Goal: Task Accomplishment & Management: Manage account settings

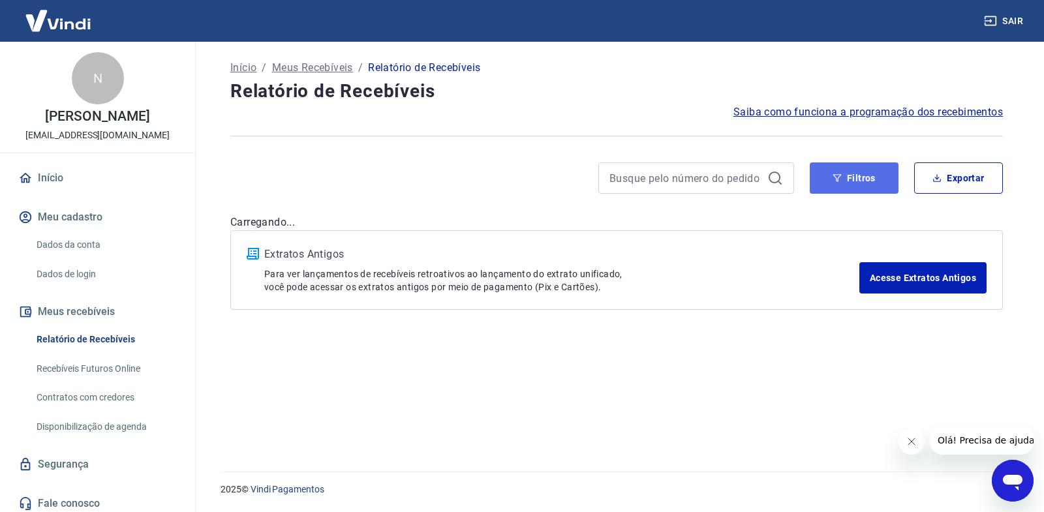
click at [842, 174] on button "Filtros" at bounding box center [854, 177] width 89 height 31
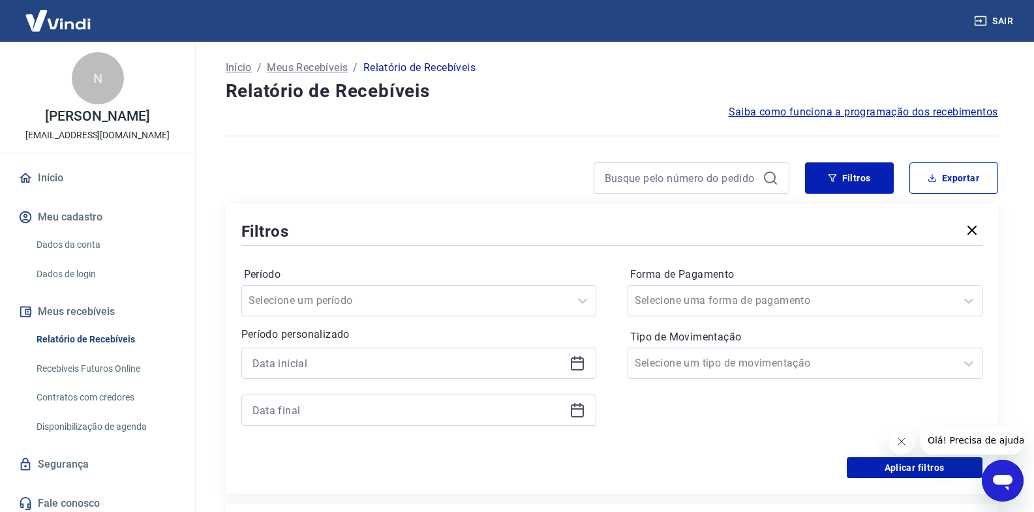
click at [572, 360] on icon at bounding box center [578, 364] width 16 height 16
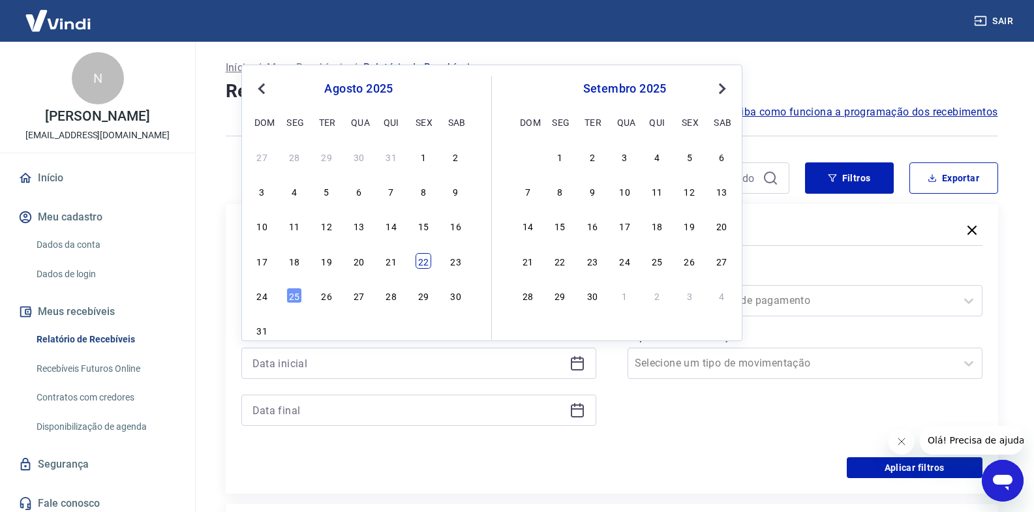
click at [428, 266] on div "22" at bounding box center [424, 261] width 16 height 16
type input "[DATE]"
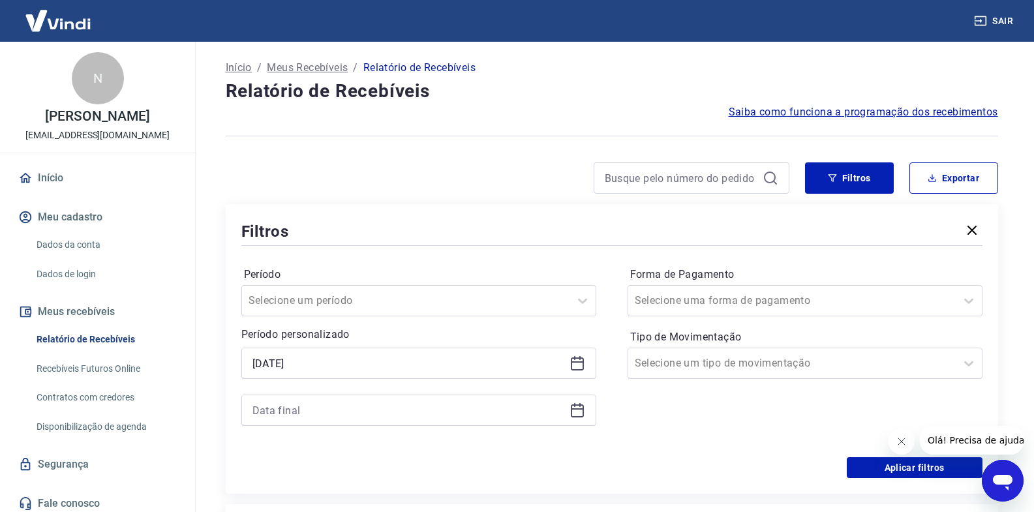
click at [579, 406] on icon at bounding box center [579, 405] width 1 height 4
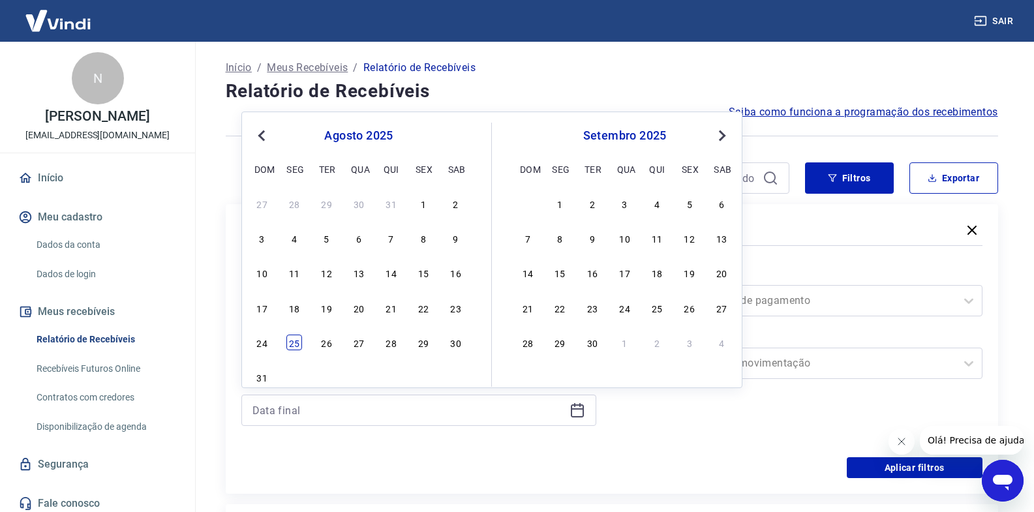
click at [293, 340] on div "25" at bounding box center [294, 343] width 16 height 16
type input "[DATE]"
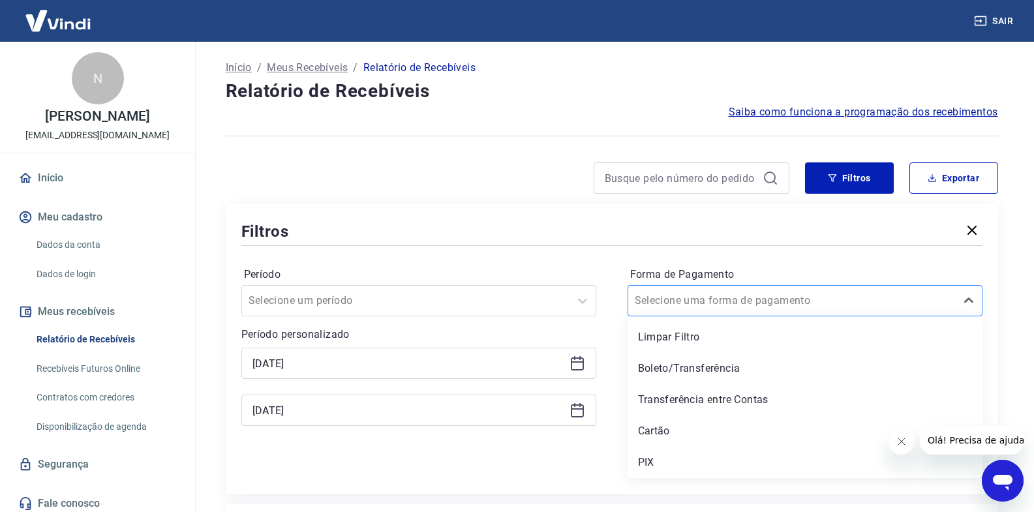
click at [686, 298] on input "Forma de Pagamento" at bounding box center [701, 301] width 132 height 16
click at [664, 466] on div "PIX" at bounding box center [805, 463] width 355 height 26
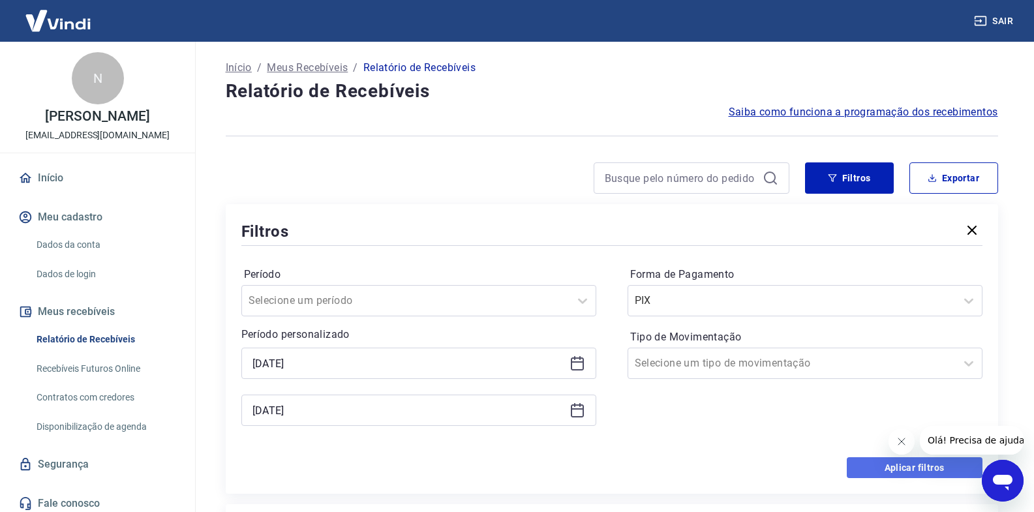
click at [878, 469] on button "Aplicar filtros" at bounding box center [915, 467] width 136 height 21
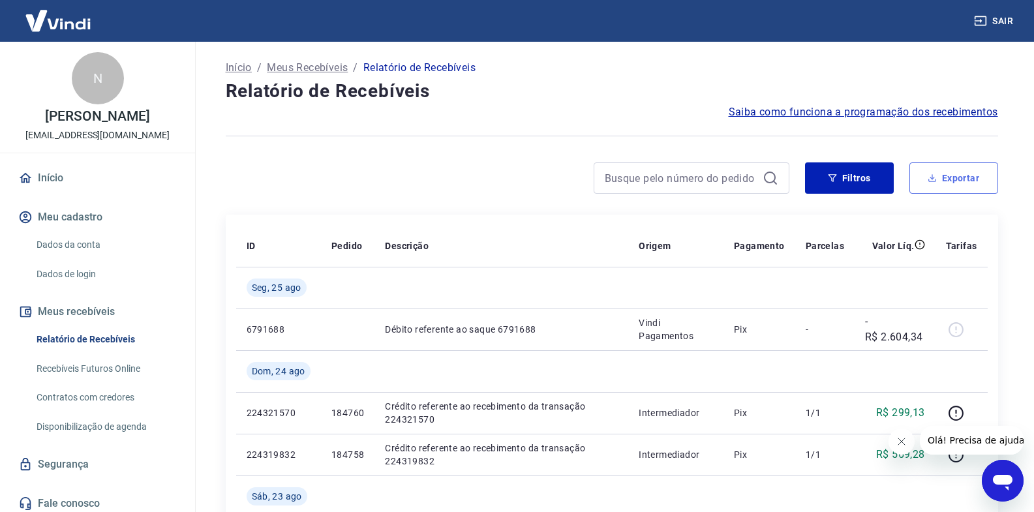
click at [951, 173] on button "Exportar" at bounding box center [954, 177] width 89 height 31
type input "[DATE]"
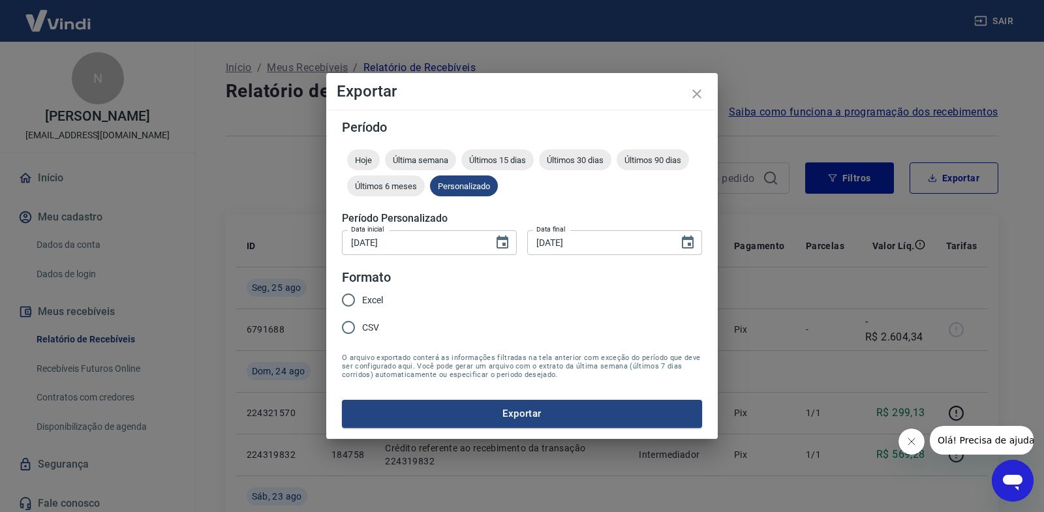
click at [354, 303] on input "Excel" at bounding box center [348, 299] width 27 height 27
radio input "true"
click at [352, 301] on input "Excel" at bounding box center [348, 299] width 27 height 27
click at [444, 416] on button "Exportar" at bounding box center [522, 413] width 360 height 27
